Goal: Task Accomplishment & Management: Manage account settings

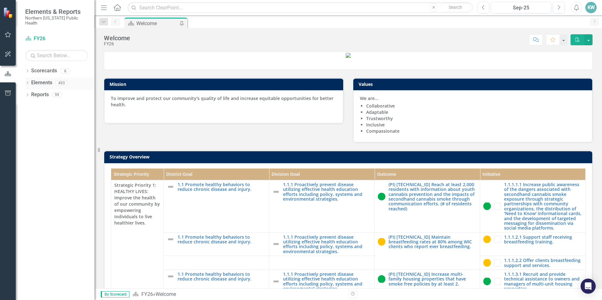
click at [29, 82] on icon "Dropdown" at bounding box center [27, 83] width 4 height 3
click at [28, 153] on icon "Dropdown" at bounding box center [27, 154] width 4 height 3
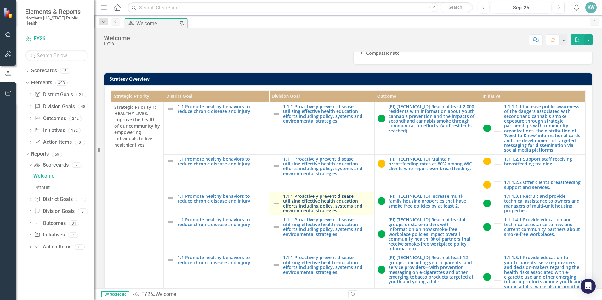
scroll to position [126, 0]
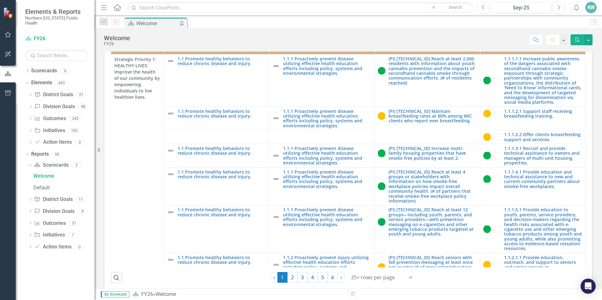
click at [7, 97] on button "button" at bounding box center [8, 93] width 14 height 13
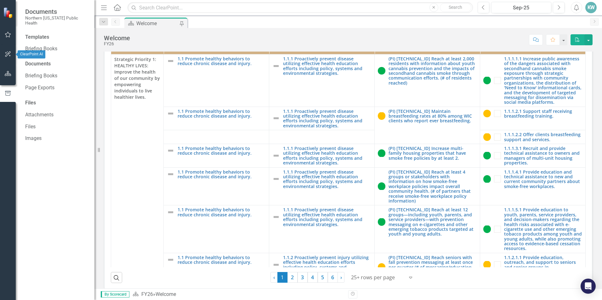
click at [6, 56] on icon "button" at bounding box center [8, 54] width 7 height 5
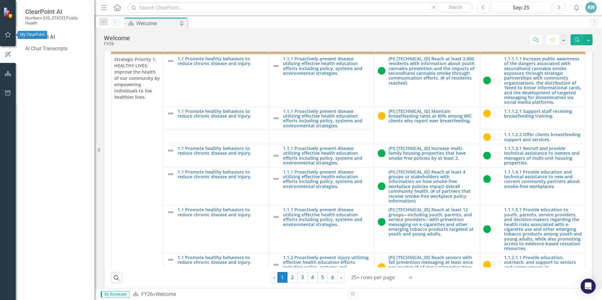
click at [9, 38] on button "button" at bounding box center [8, 34] width 14 height 13
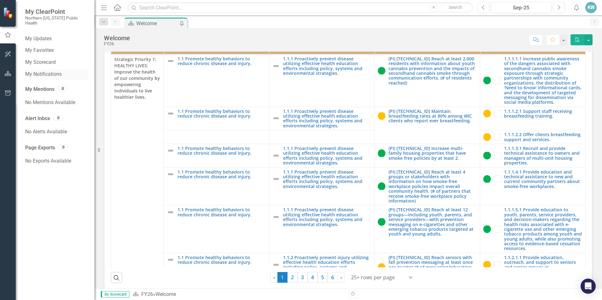
click at [44, 71] on link "My Notifications" at bounding box center [56, 74] width 63 height 7
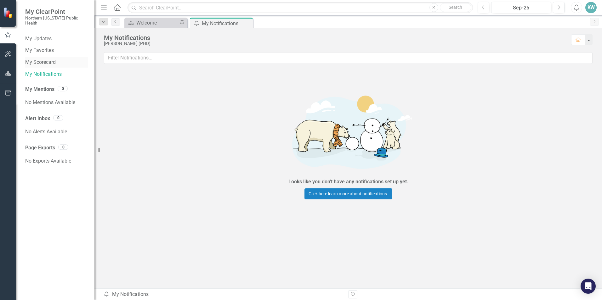
click at [44, 59] on link "My Scorecard" at bounding box center [56, 62] width 63 height 7
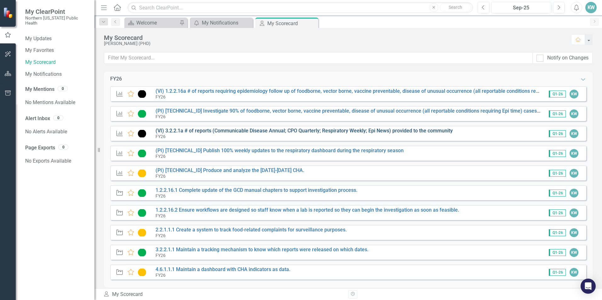
click at [254, 129] on link "(VI) 3.2.2.1a # of reports (Communicable Disease Annual; CPO Quarterly; Respira…" at bounding box center [304, 131] width 297 height 6
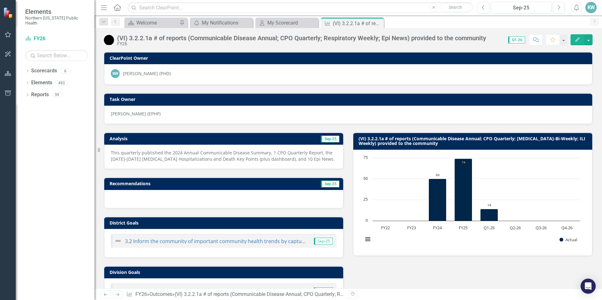
drag, startPoint x: 293, startPoint y: 159, endPoint x: 122, endPoint y: 155, distance: 171.9
click at [124, 156] on p "This quarterly published the 2024 Annual Communicable Disease Summary, 1 CPO Qu…" at bounding box center [224, 156] width 226 height 13
click at [119, 155] on p "This quarterly published the 2024 Annual Communicable Disease Summary, 1 CPO Qu…" at bounding box center [224, 156] width 226 height 13
click at [578, 37] on button "Edit" at bounding box center [577, 39] width 14 height 11
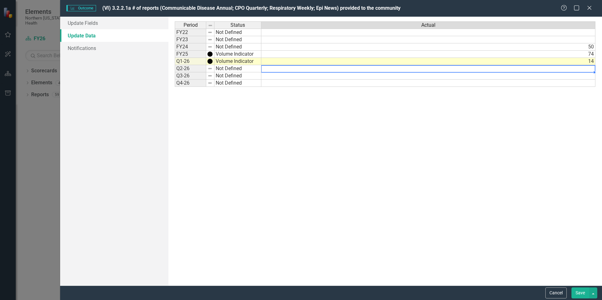
click at [587, 68] on td at bounding box center [428, 68] width 334 height 7
click at [103, 24] on link "Update Fields" at bounding box center [114, 23] width 108 height 13
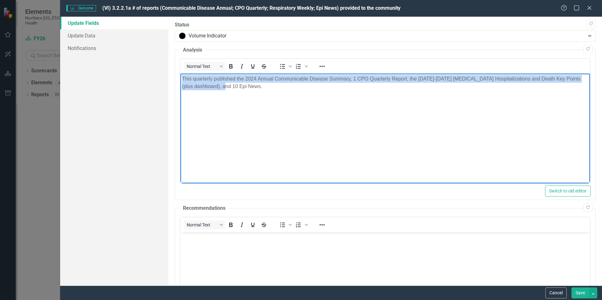
drag, startPoint x: 253, startPoint y: 90, endPoint x: 120, endPoint y: 73, distance: 134.2
click at [180, 74] on html "This quarterly published the 2024 Annual Communicable Disease Summary, 1 CPO Qu…" at bounding box center [385, 121] width 410 height 94
copy p "This quarterly published the 2024 Annual Communicable Disease Summary, 1 CPO Qu…"
